Goal: Information Seeking & Learning: Learn about a topic

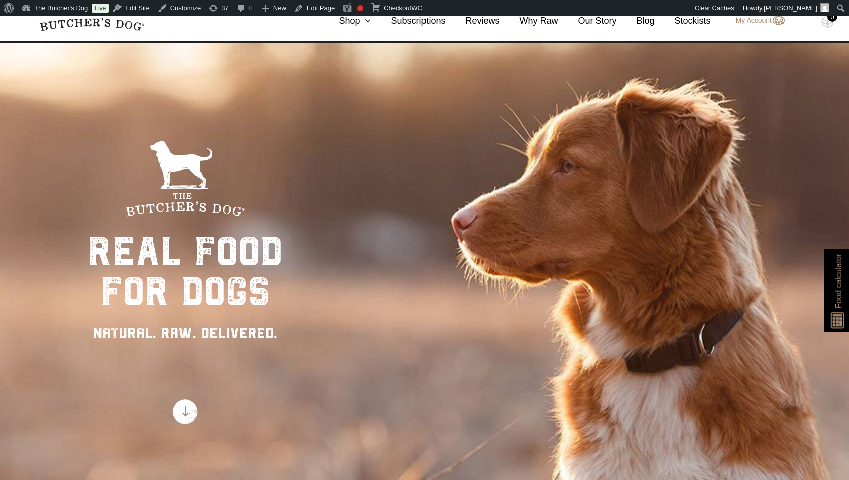
scroll to position [37, 0]
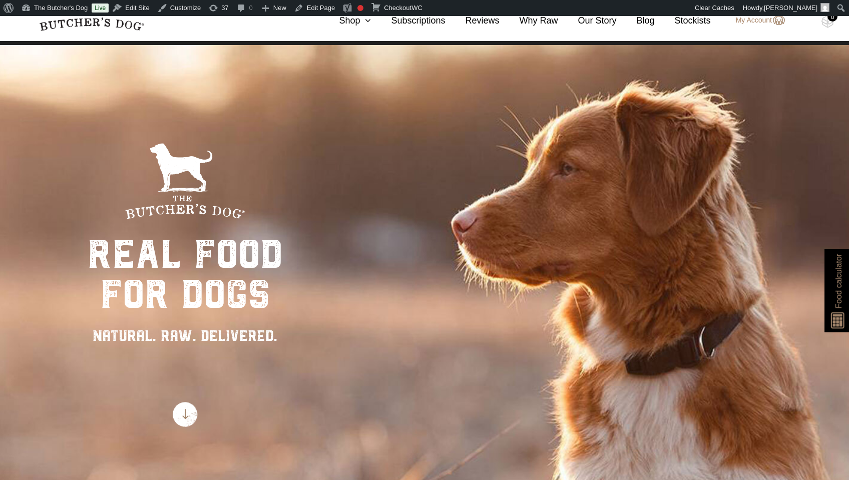
click at [633, 286] on span "Food calculator" at bounding box center [839, 281] width 12 height 55
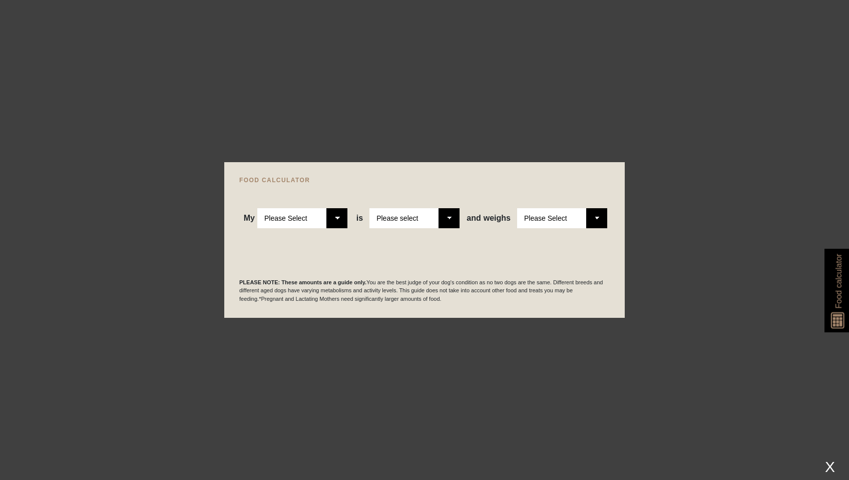
select select "adult"
select select "0"
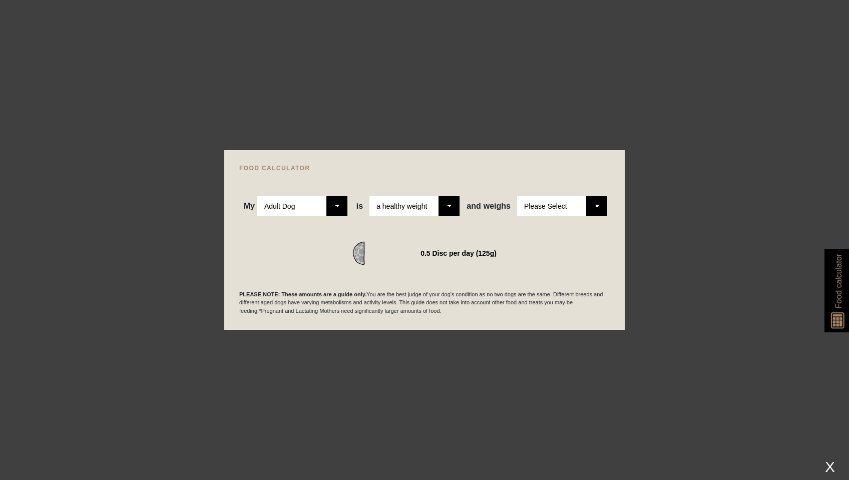
select select "5"
click at [633, 296] on span "Food calculator" at bounding box center [839, 281] width 12 height 55
click at [633, 200] on div at bounding box center [424, 240] width 849 height 480
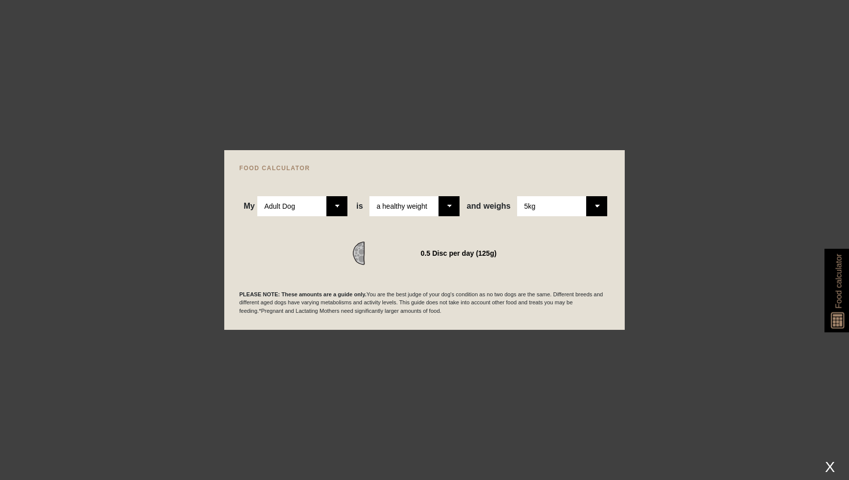
click at [358, 116] on div at bounding box center [424, 240] width 849 height 480
click at [633, 351] on div "X" at bounding box center [830, 467] width 18 height 17
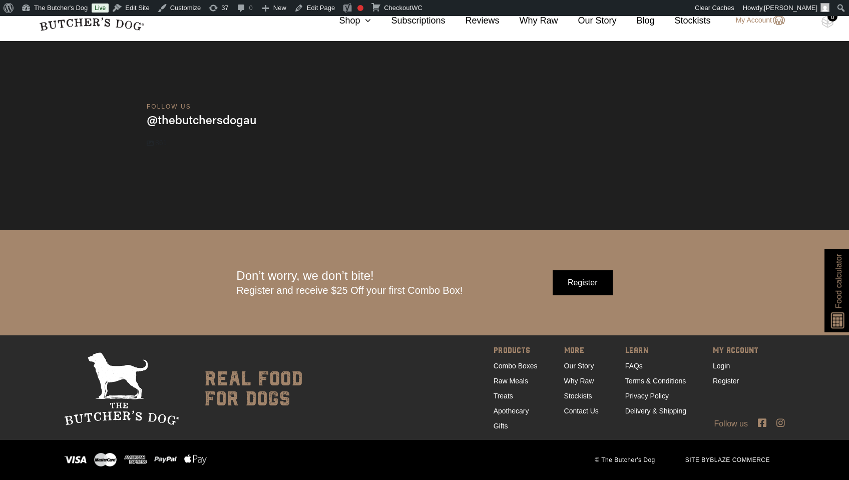
scroll to position [3306, 0]
click at [578, 351] on link "Why Raw" at bounding box center [579, 381] width 30 height 8
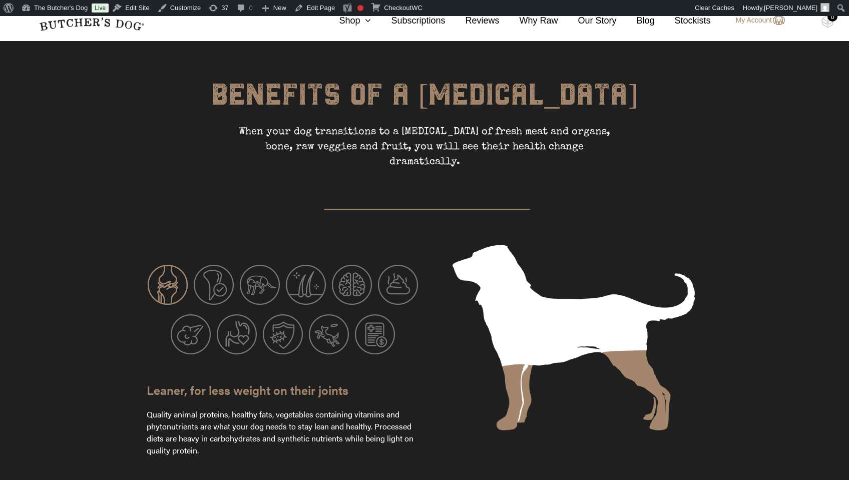
scroll to position [1463, 0]
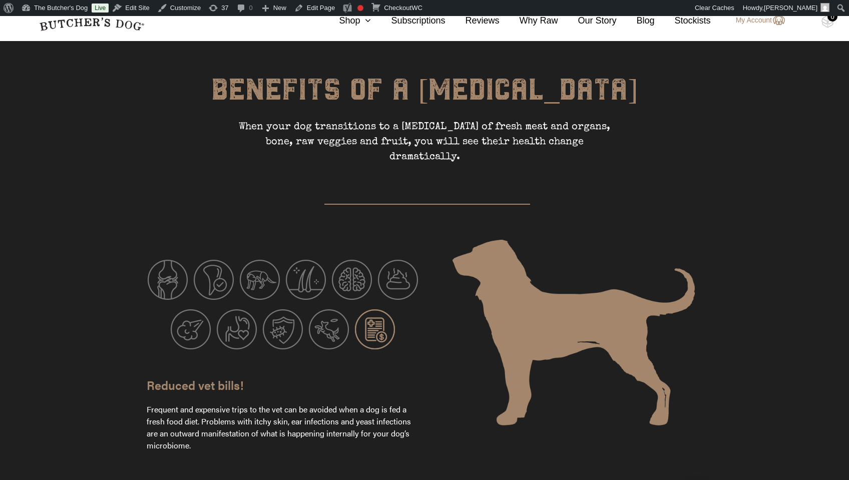
click at [379, 309] on img at bounding box center [375, 329] width 40 height 40
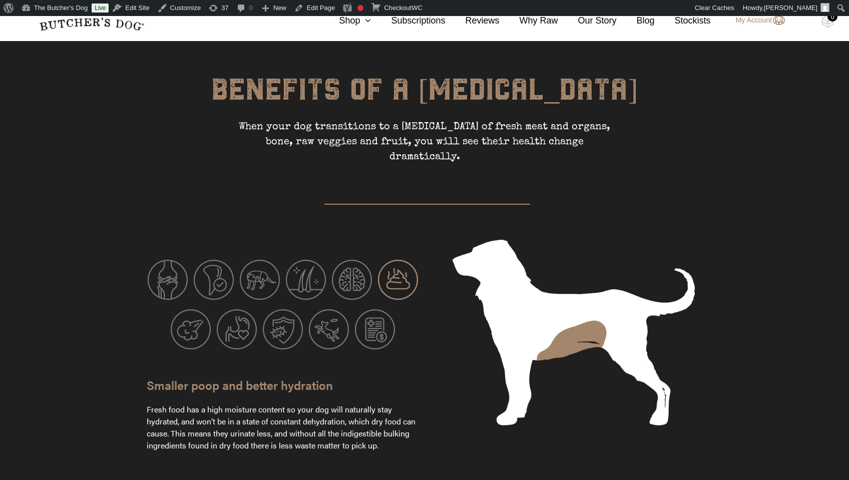
click at [391, 262] on img at bounding box center [398, 280] width 40 height 40
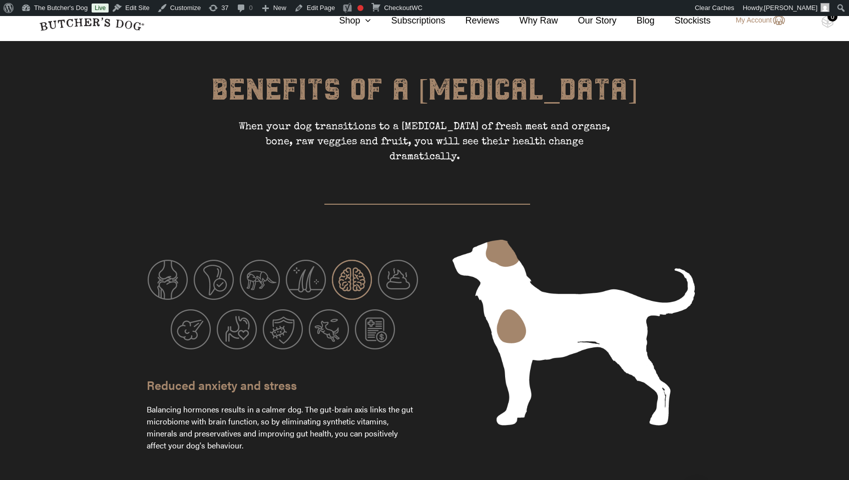
click at [351, 260] on img at bounding box center [352, 280] width 40 height 40
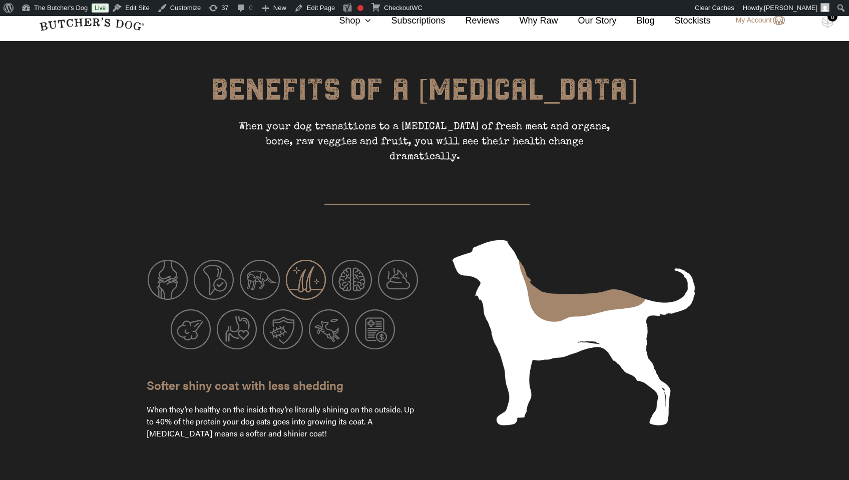
click at [314, 260] on img at bounding box center [306, 280] width 40 height 40
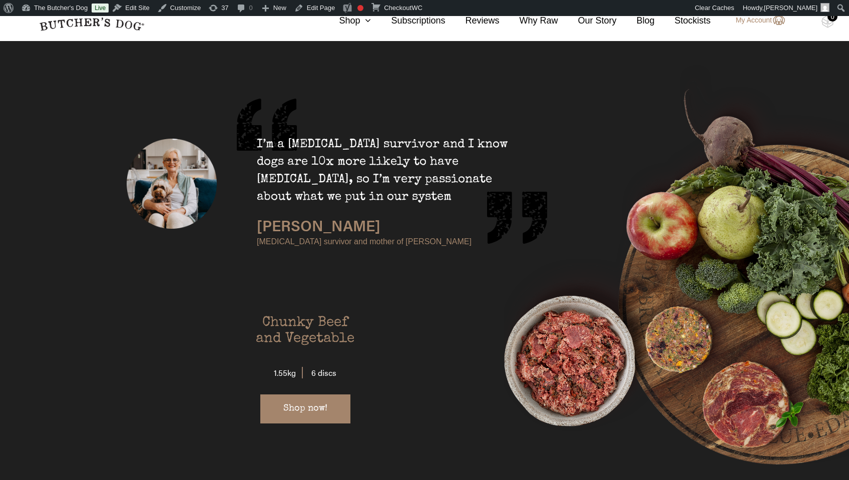
scroll to position [1897, 0]
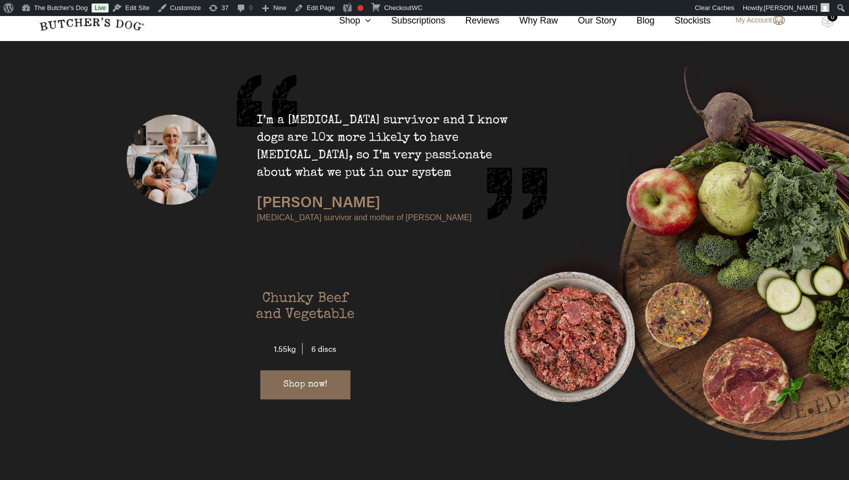
click at [310, 371] on link "Shop now!" at bounding box center [305, 385] width 90 height 29
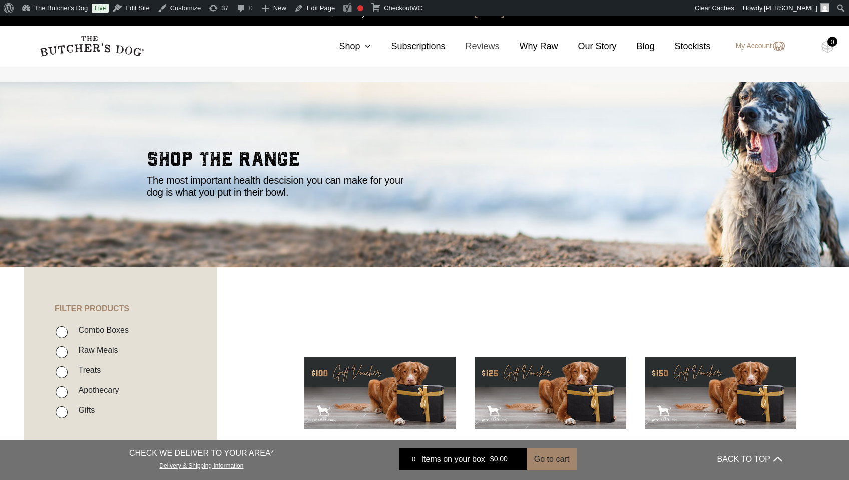
click at [484, 47] on link "Reviews" at bounding box center [472, 47] width 54 height 14
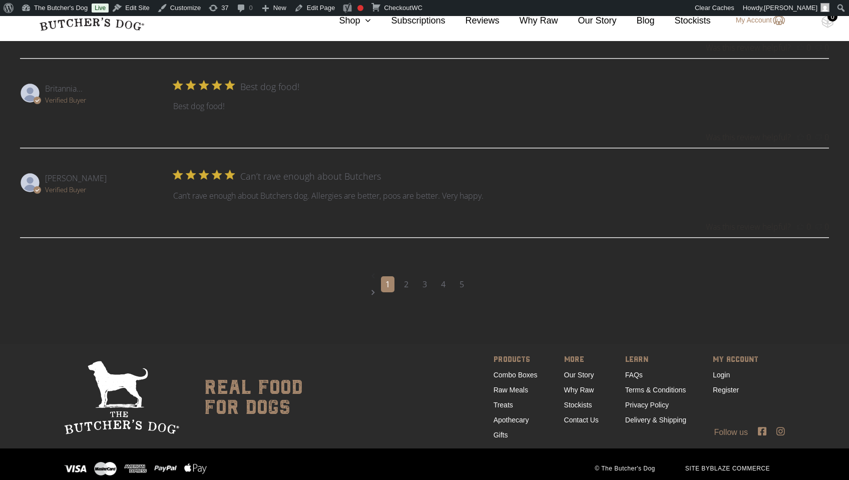
scroll to position [1415, 0]
click at [728, 387] on link "Register" at bounding box center [726, 391] width 26 height 8
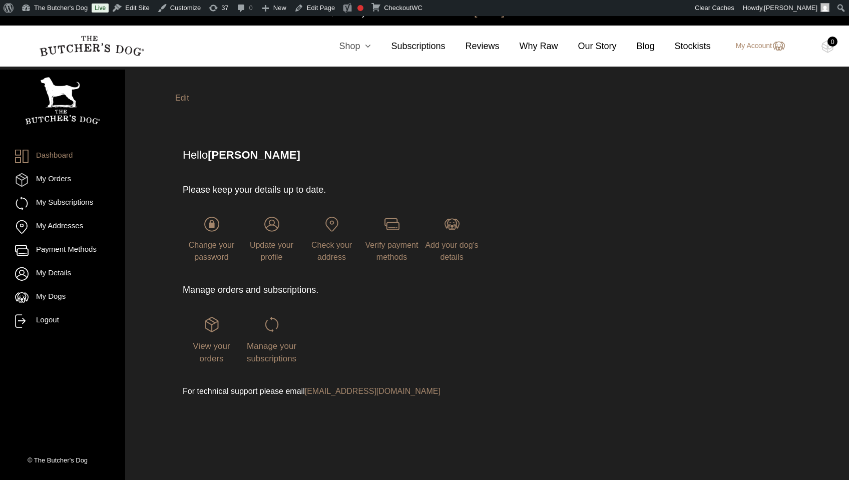
click at [367, 44] on icon at bounding box center [365, 46] width 11 height 9
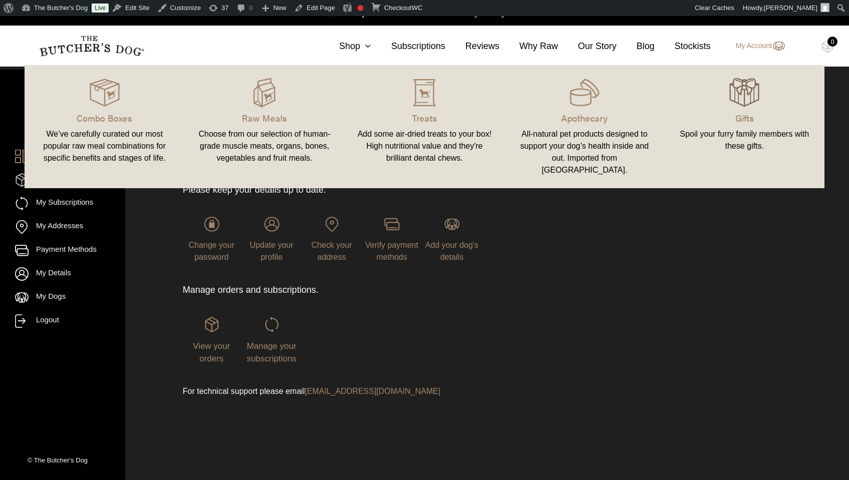
click at [751, 105] on img at bounding box center [745, 93] width 30 height 30
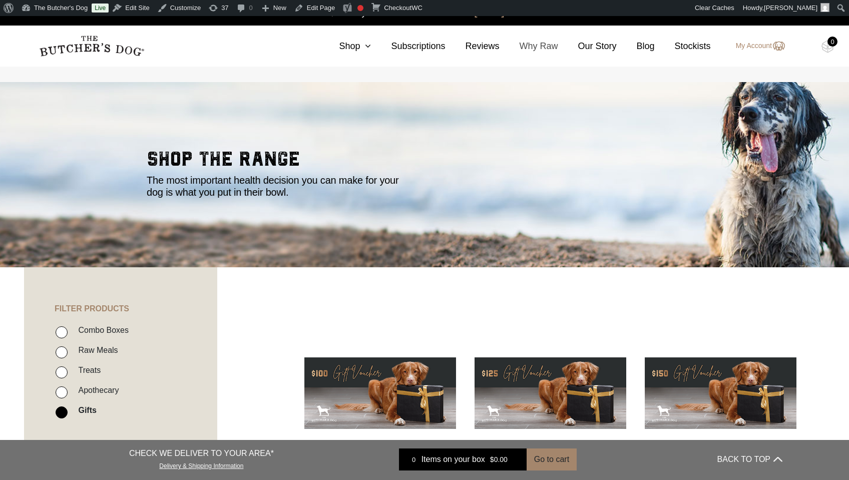
click at [544, 46] on link "Why Raw" at bounding box center [529, 47] width 59 height 14
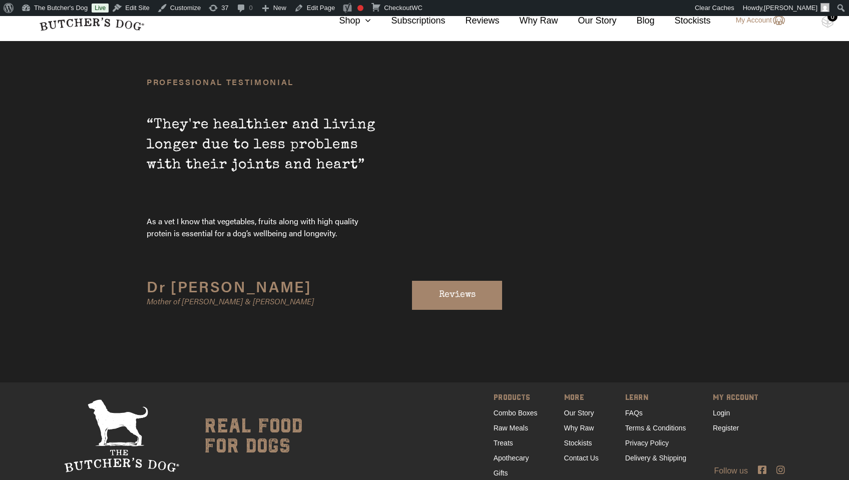
scroll to position [3361, 0]
click at [628, 410] on link "FAQs" at bounding box center [634, 414] width 18 height 8
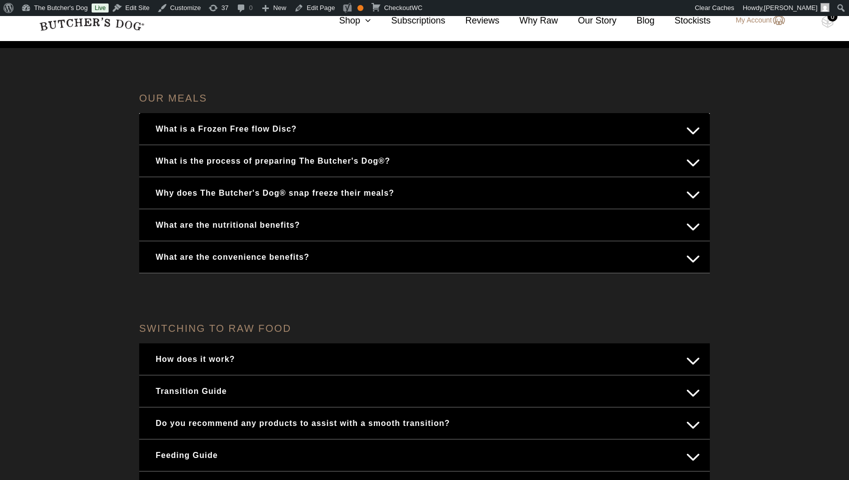
scroll to position [153, 0]
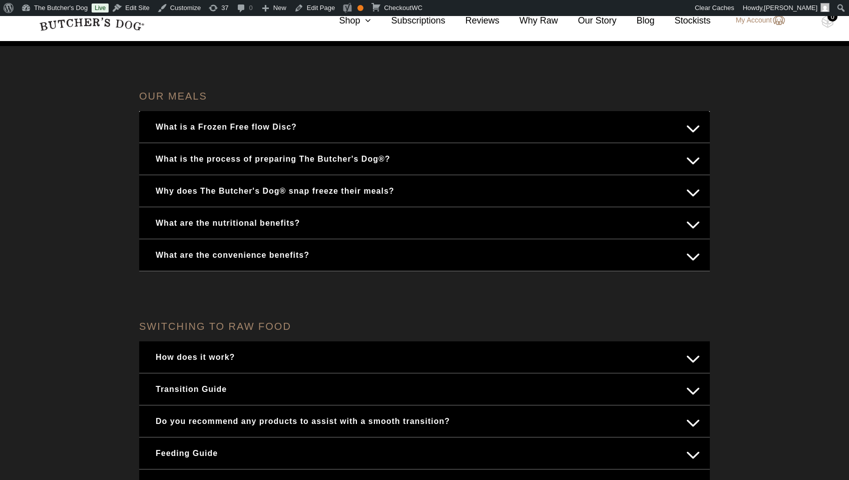
click at [692, 360] on button "How does it work?" at bounding box center [424, 358] width 551 height 20
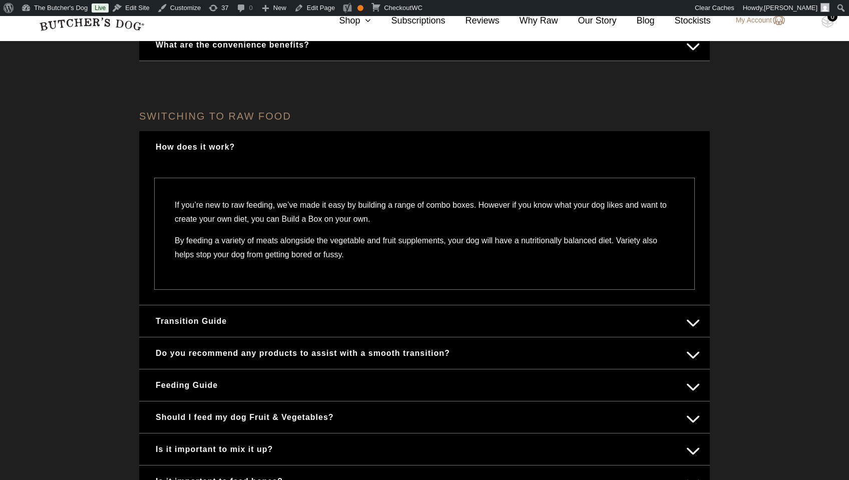
scroll to position [366, 0]
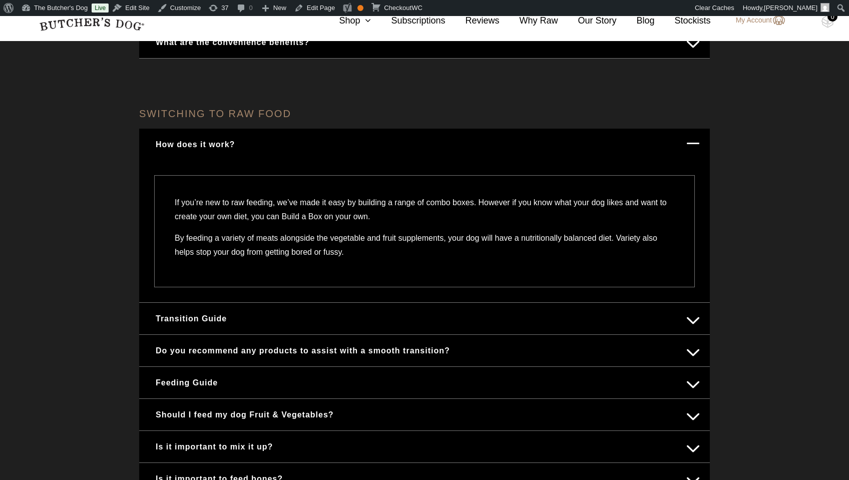
click at [696, 384] on button "Feeding Guide" at bounding box center [424, 383] width 551 height 20
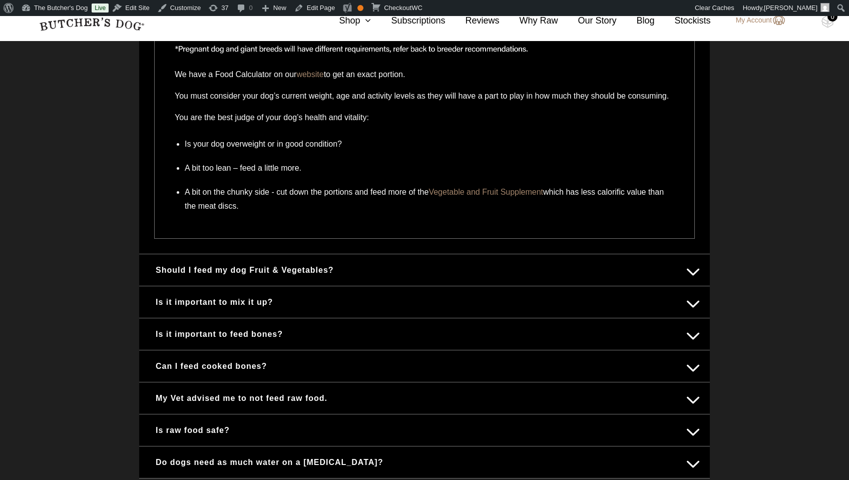
scroll to position [984, 0]
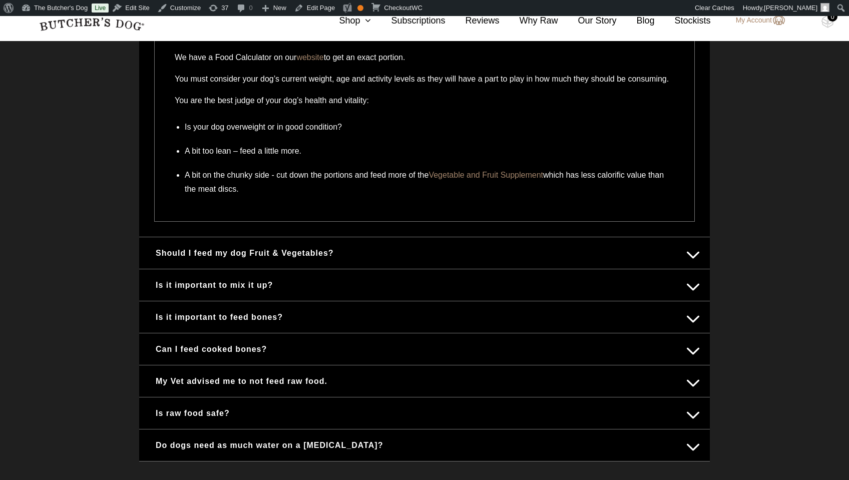
click at [693, 295] on button "Is it important to mix it up?" at bounding box center [424, 285] width 551 height 20
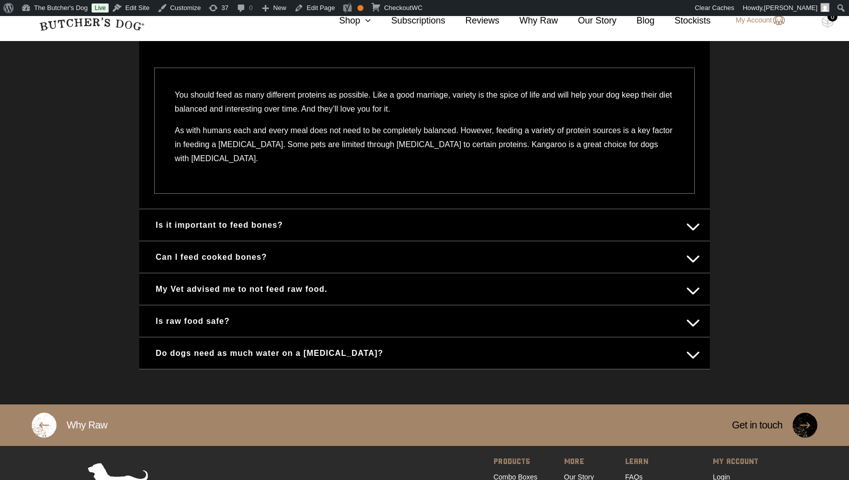
scroll to position [606, 0]
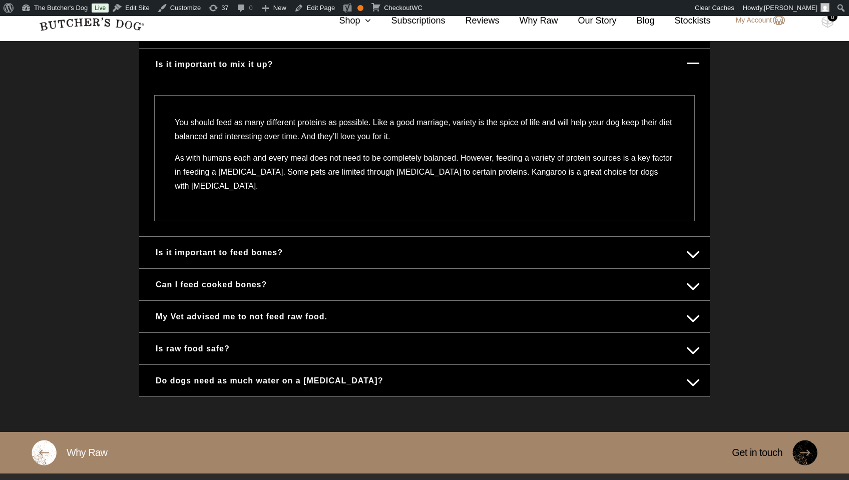
click at [693, 250] on button "Is it important to feed bones?" at bounding box center [424, 253] width 551 height 20
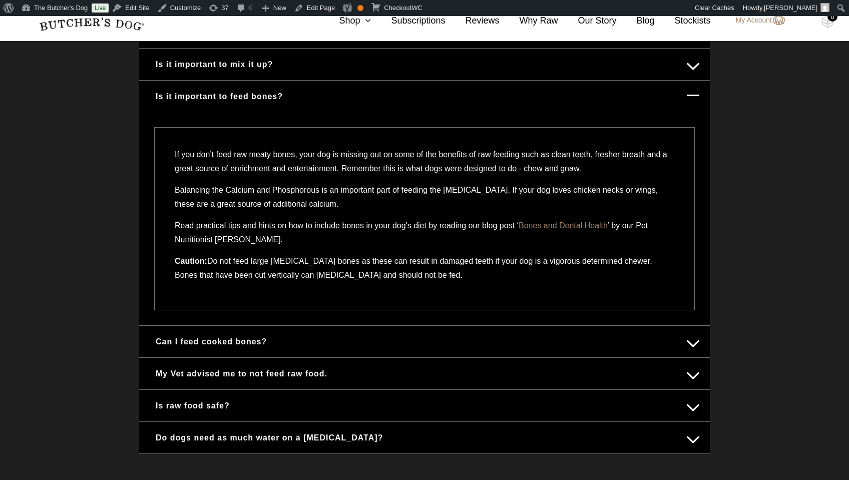
click at [694, 341] on button "Can I feed cooked bones?" at bounding box center [424, 342] width 551 height 20
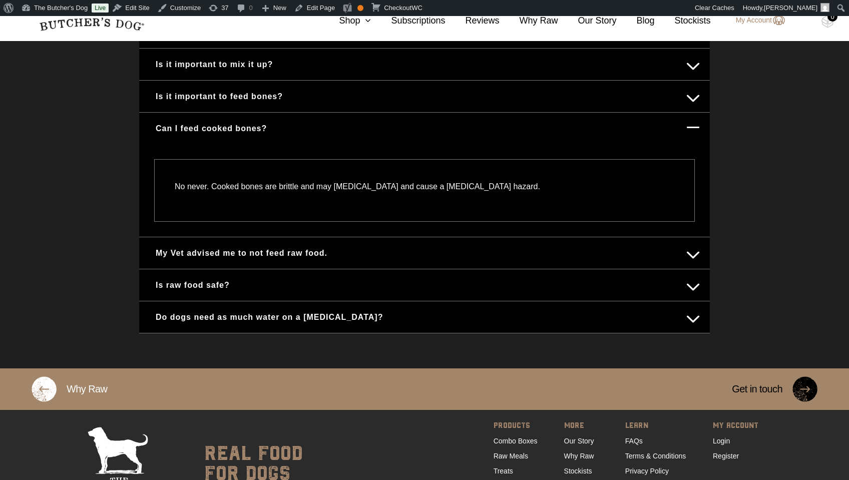
click at [697, 256] on button "My Vet advised me to not feed raw food." at bounding box center [424, 253] width 551 height 20
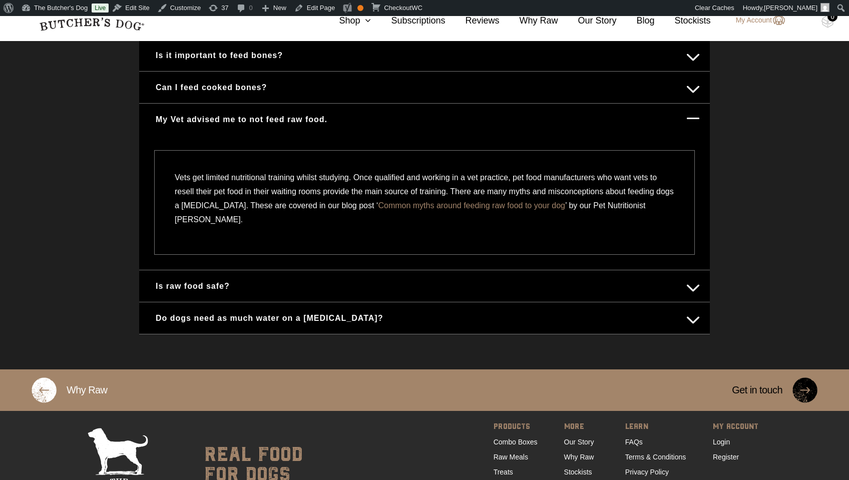
scroll to position [649, 0]
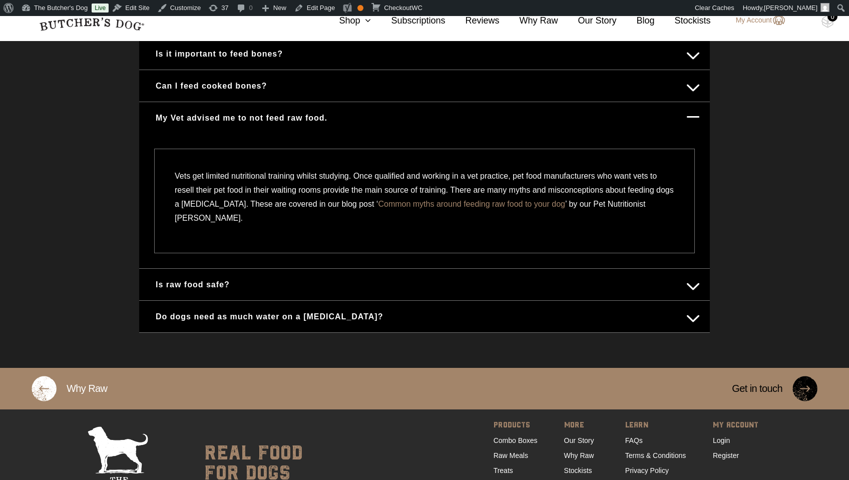
click at [692, 286] on button "Is raw food safe?" at bounding box center [424, 285] width 551 height 20
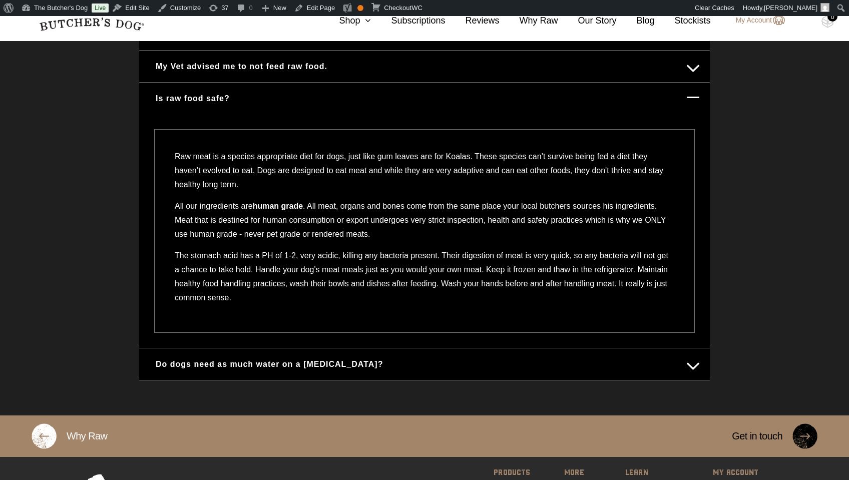
scroll to position [703, 0]
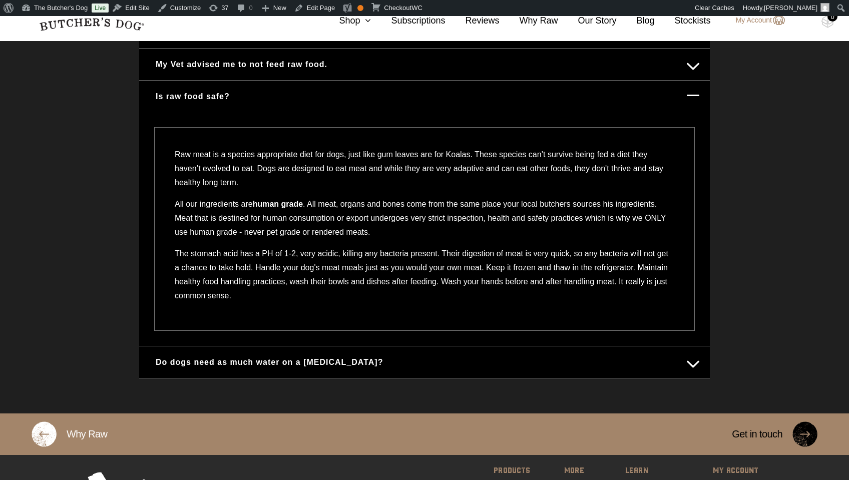
click at [693, 360] on button "Do dogs need as much water on a [MEDICAL_DATA]?" at bounding box center [424, 363] width 551 height 20
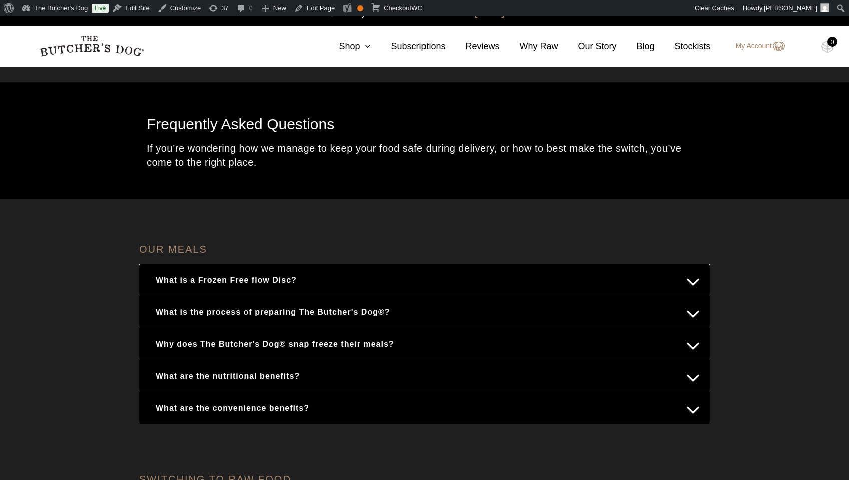
scroll to position [0, 0]
